Goal: Task Accomplishment & Management: Use online tool/utility

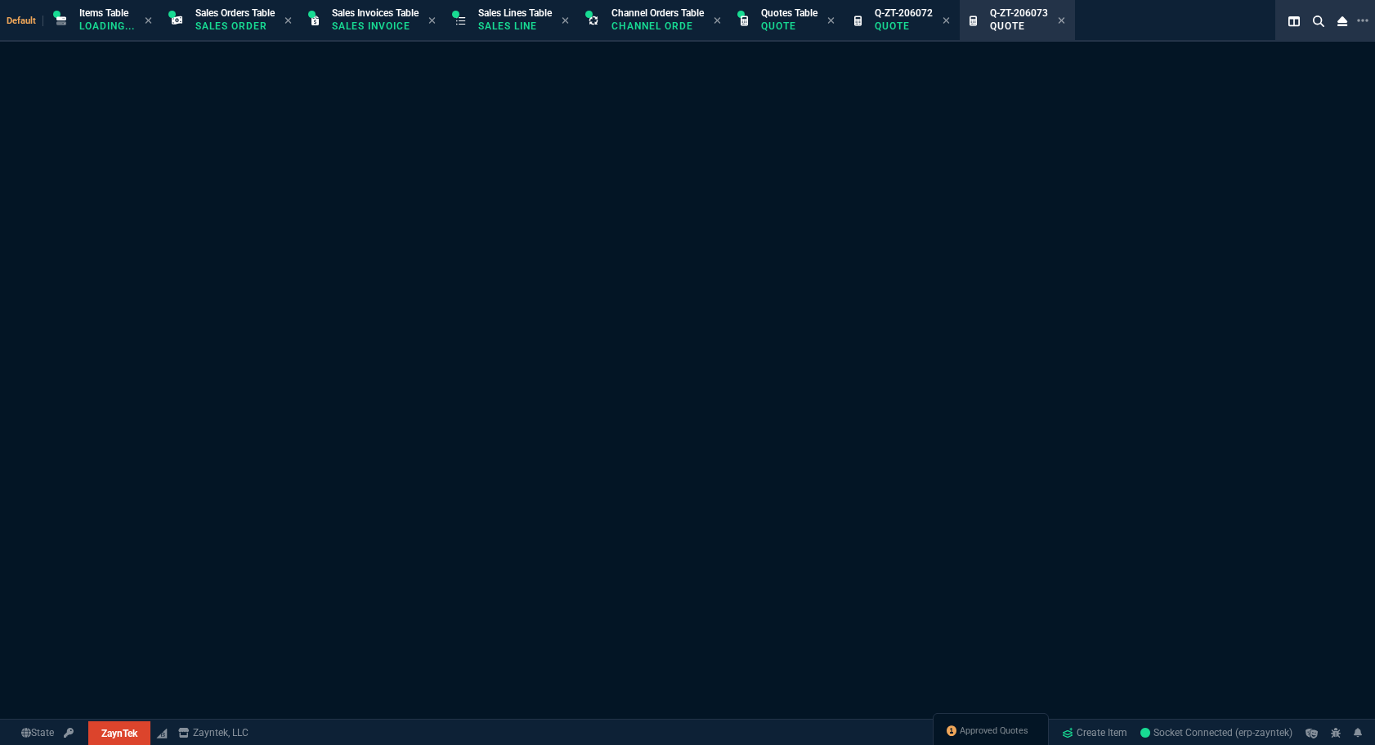
select select "12: [PERSON_NAME]"
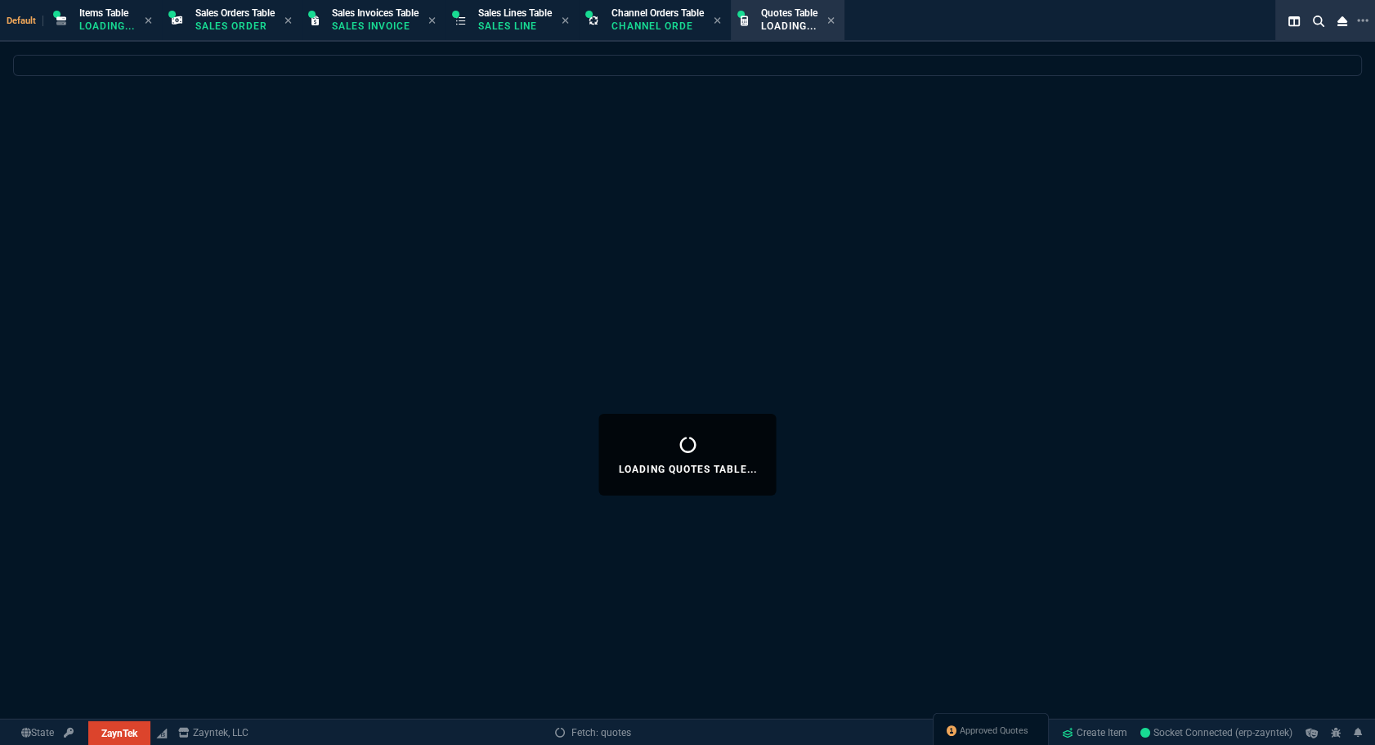
select select
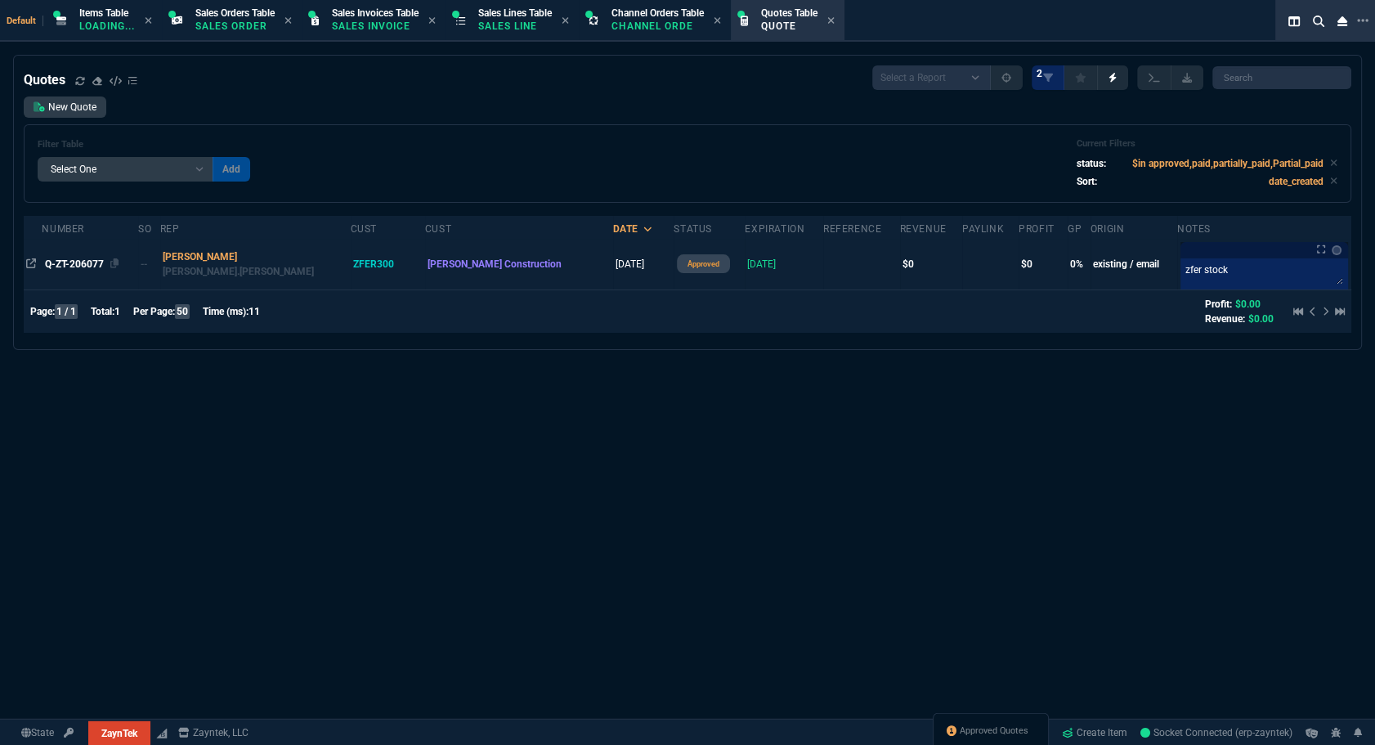
click at [77, 261] on span "Q-ZT-206077" at bounding box center [74, 263] width 59 height 11
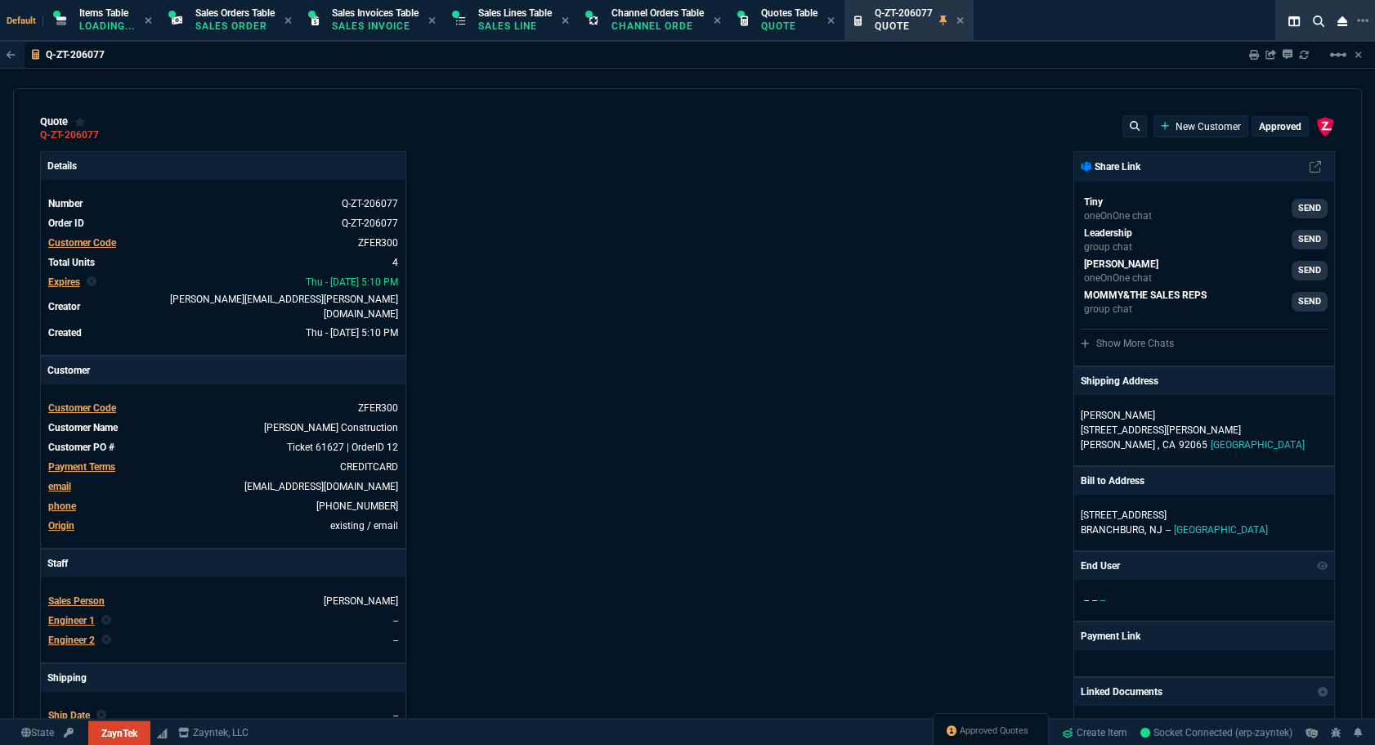
type input "0"
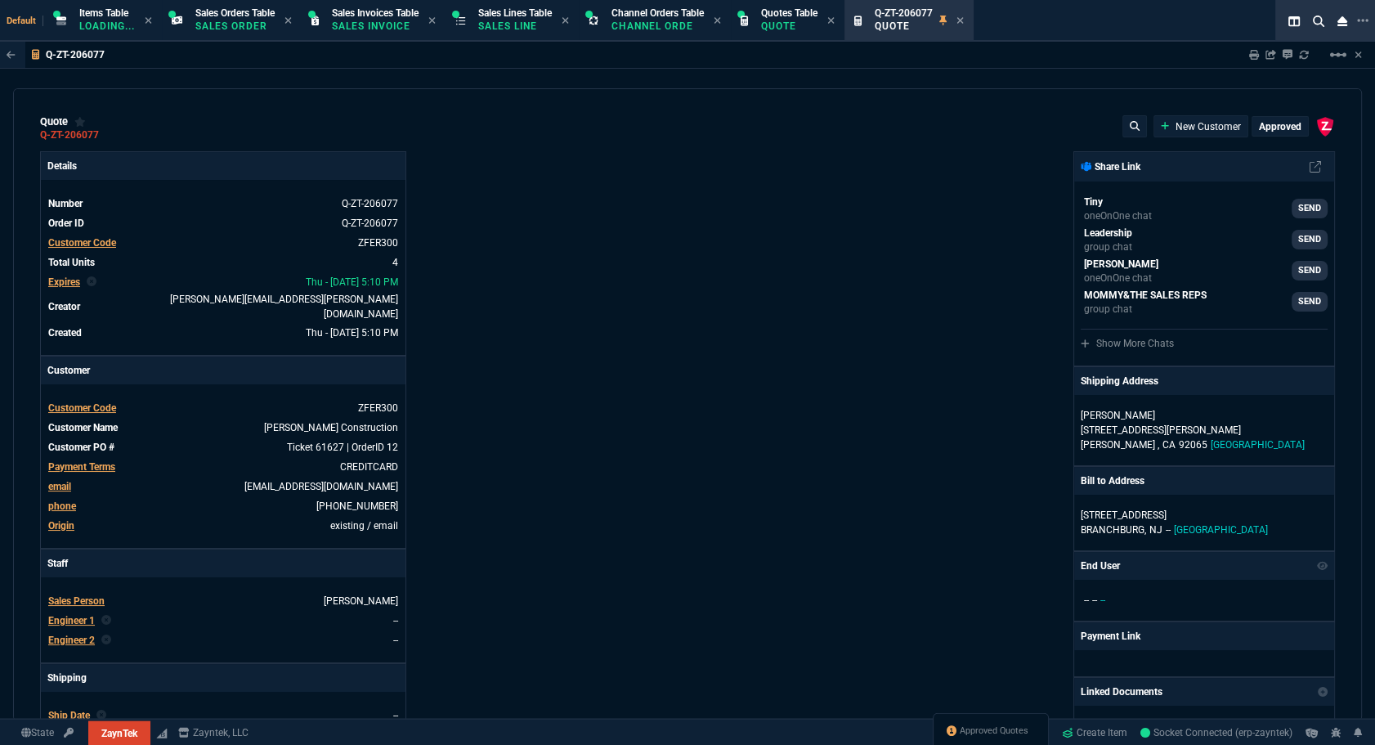
type input "0"
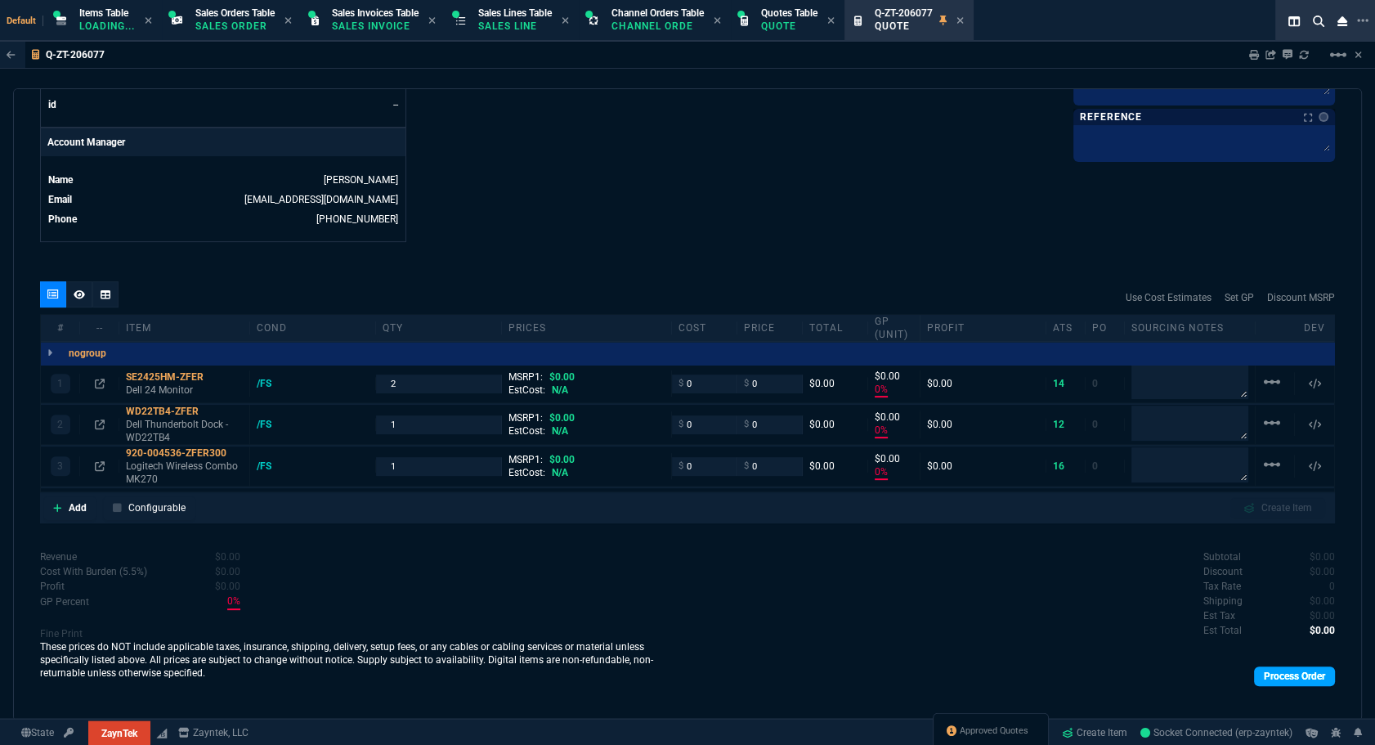
click at [1296, 667] on link "Process Order" at bounding box center [1294, 676] width 81 height 20
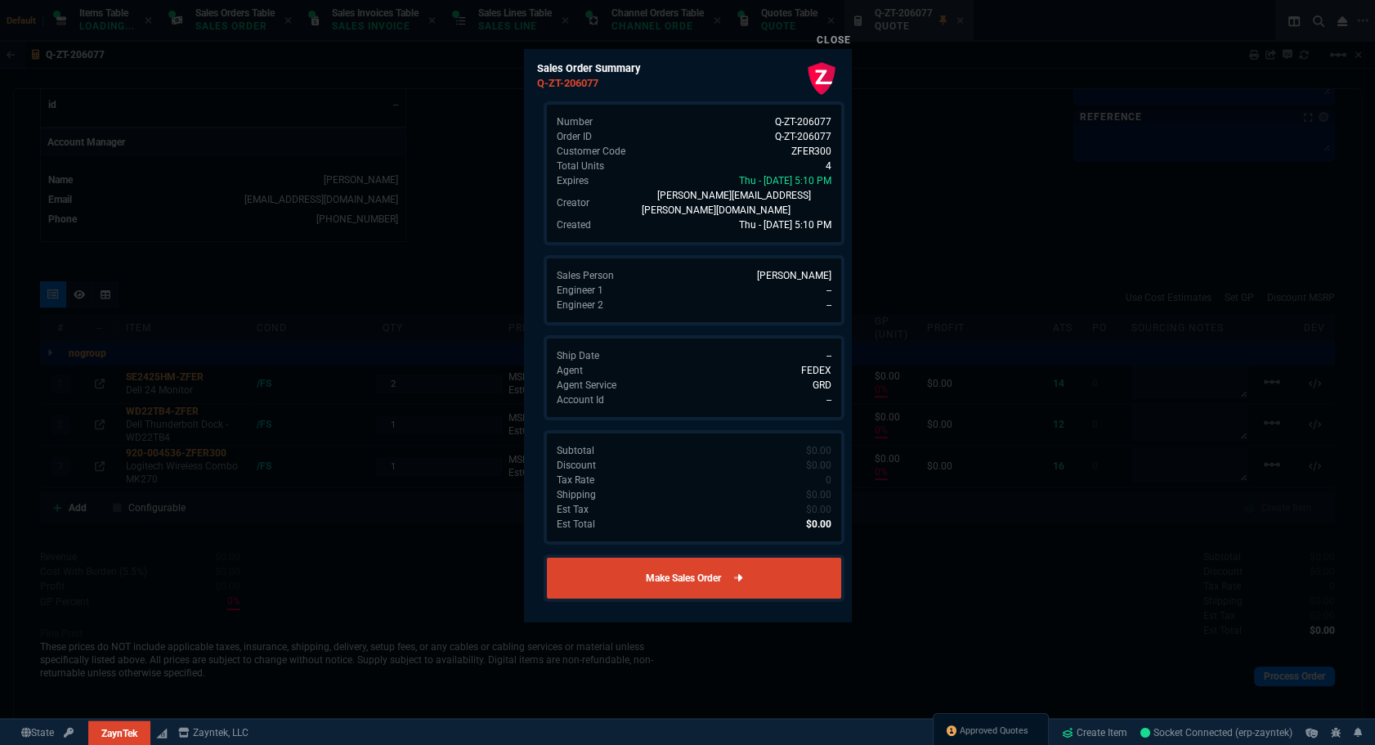
click at [742, 554] on link "Make Sales Order" at bounding box center [694, 577] width 301 height 47
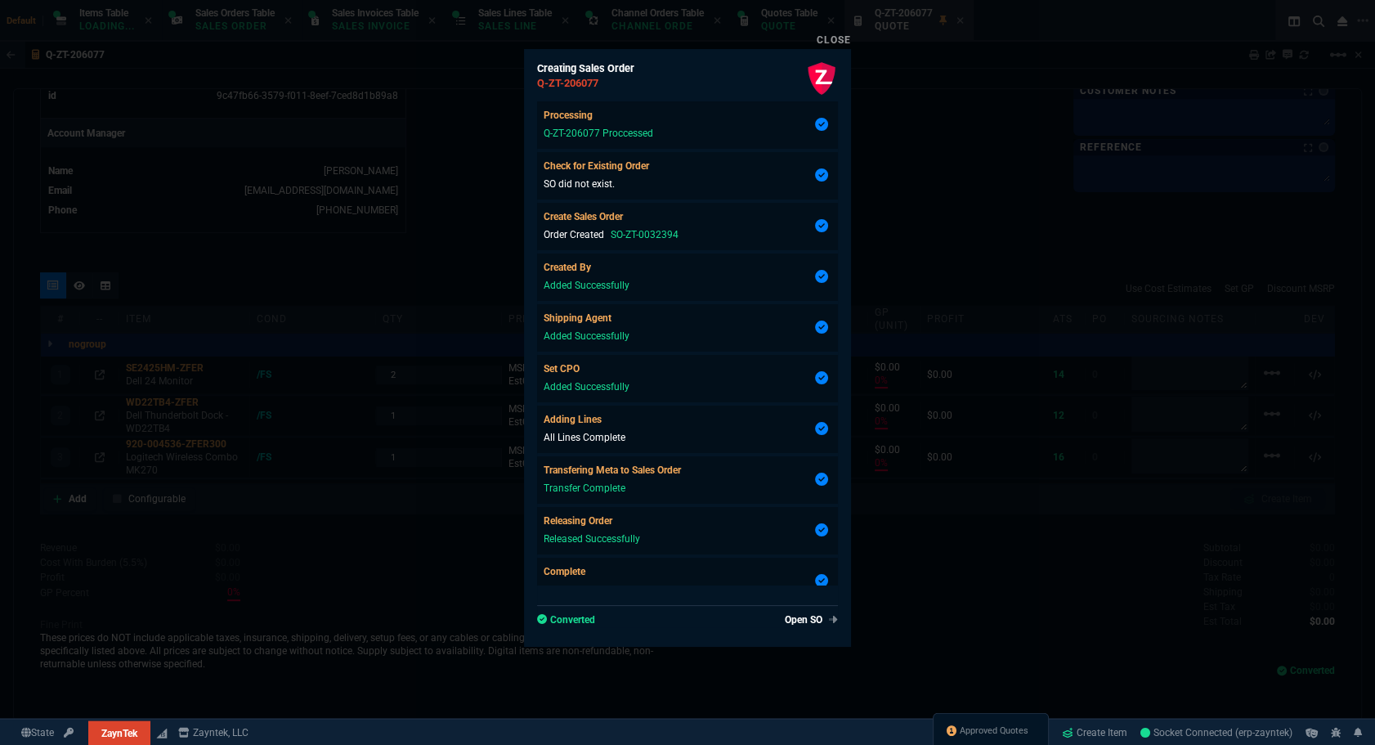
scroll to position [739, 0]
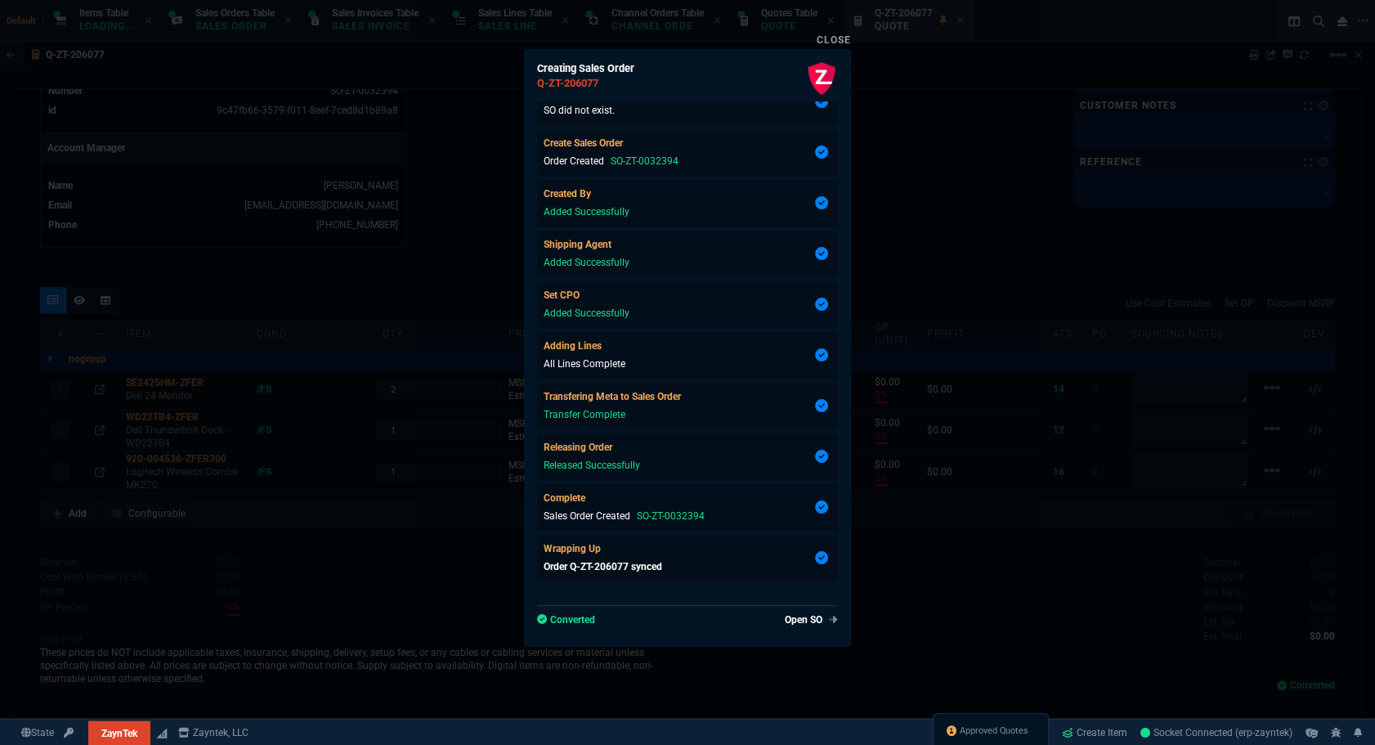
type input "0"
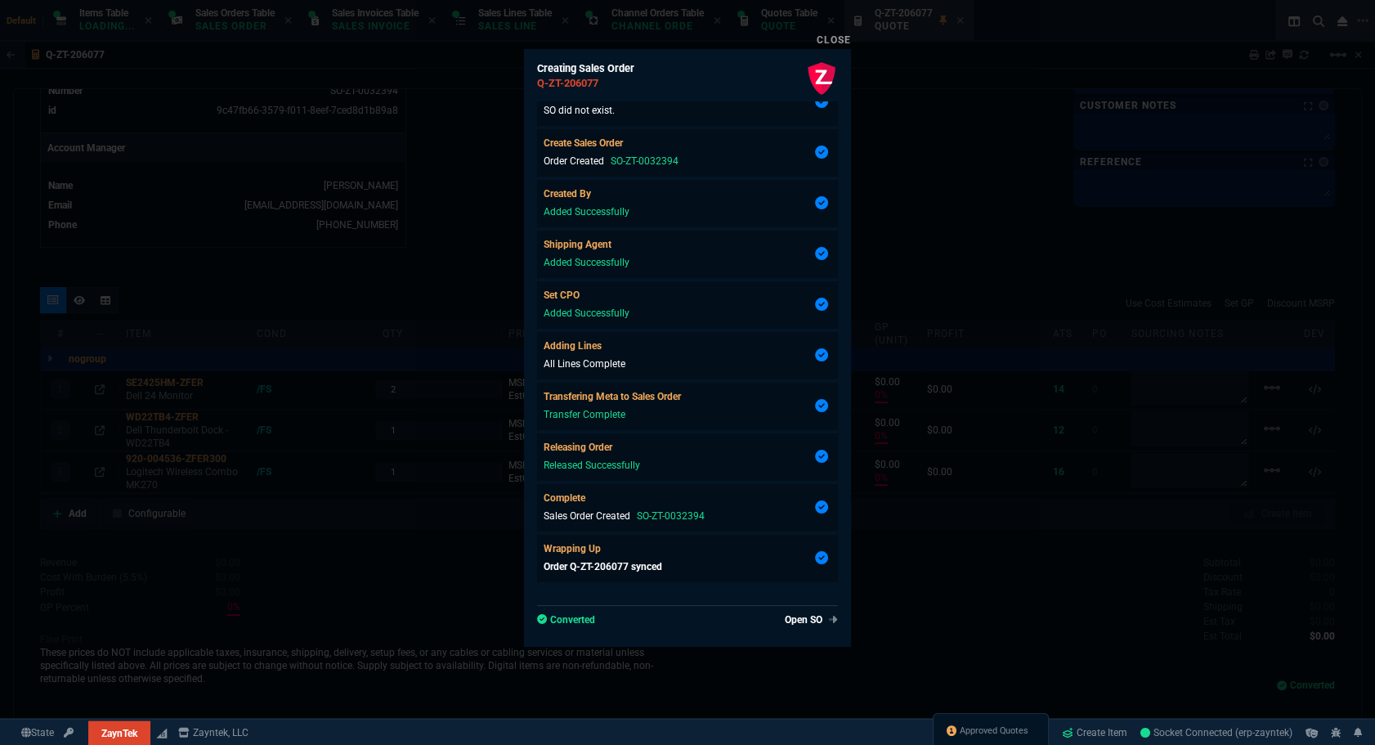
type input "0"
click at [791, 616] on link "Open SO" at bounding box center [808, 619] width 60 height 15
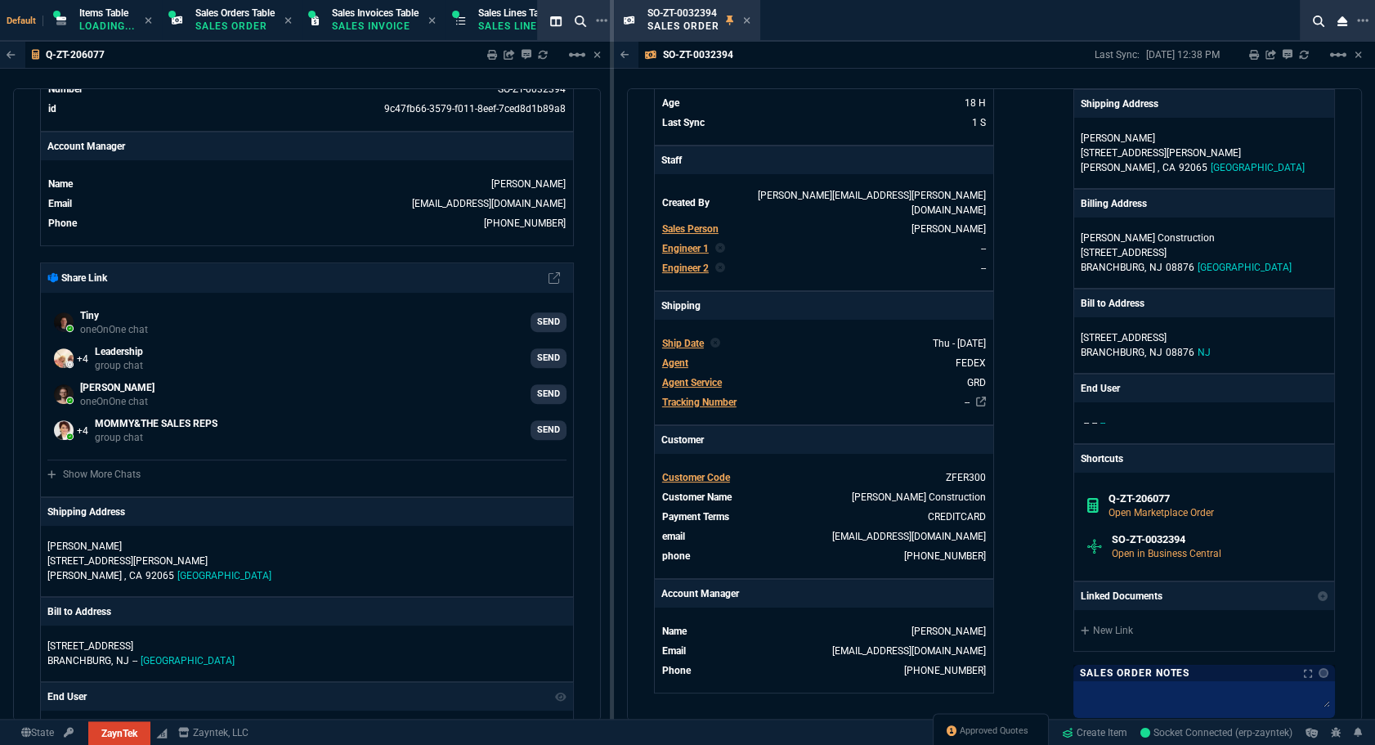
scroll to position [743, 0]
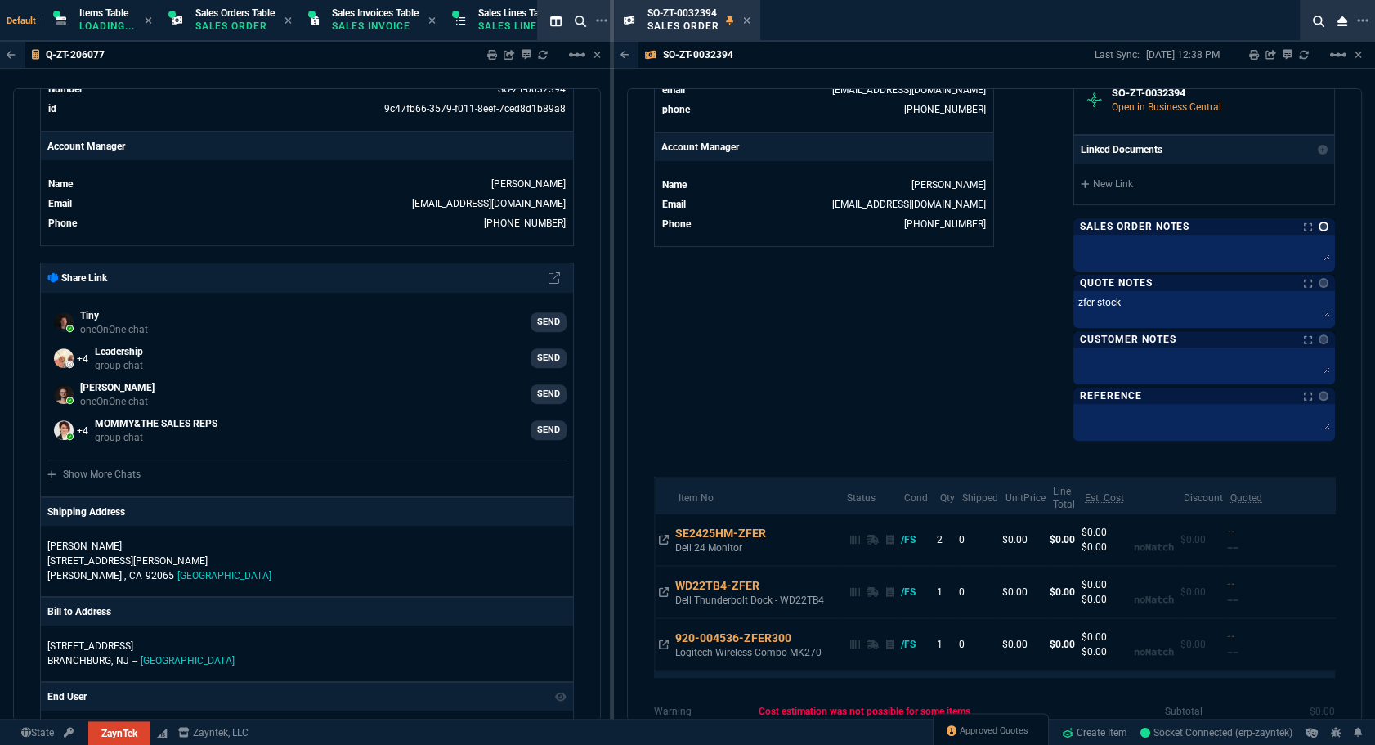
click at [1319, 226] on link at bounding box center [1324, 227] width 10 height 10
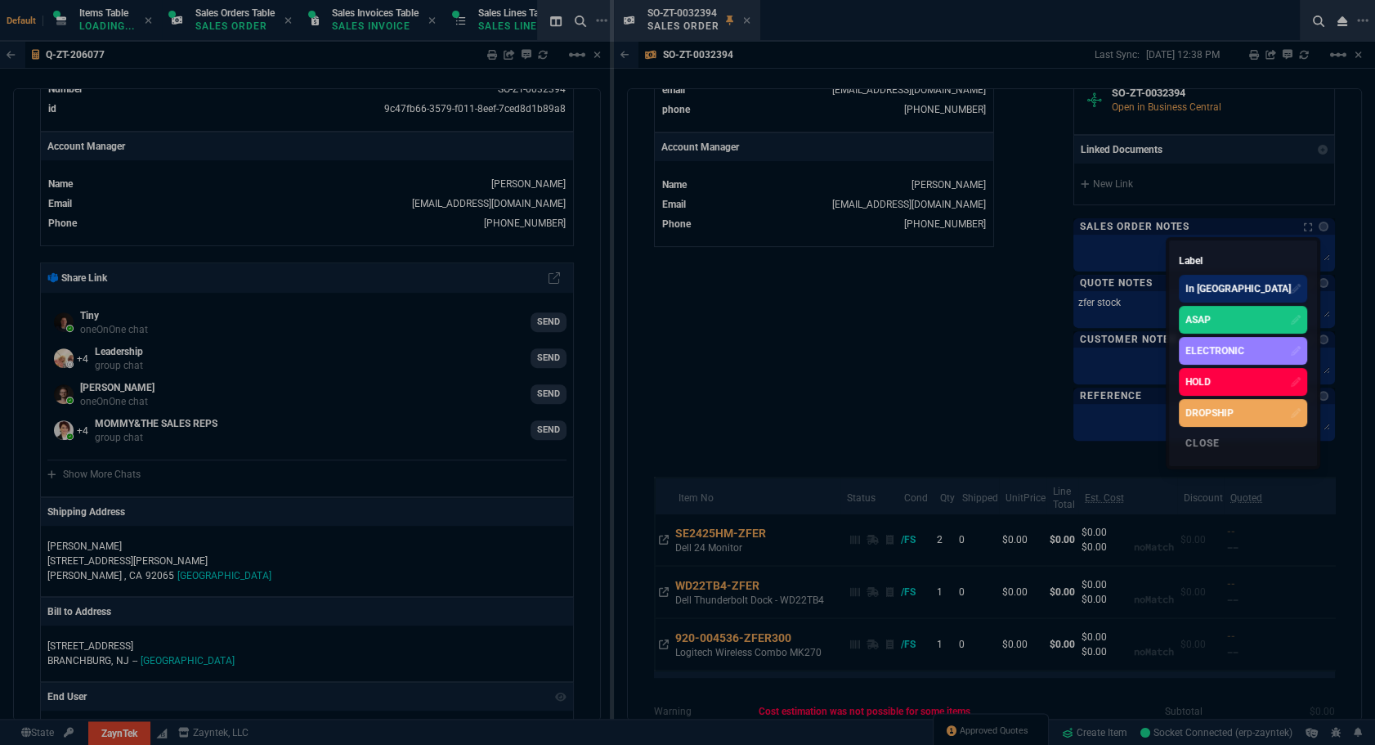
click at [1211, 319] on div "ASAP" at bounding box center [1198, 319] width 25 height 15
